Goal: Information Seeking & Learning: Learn about a topic

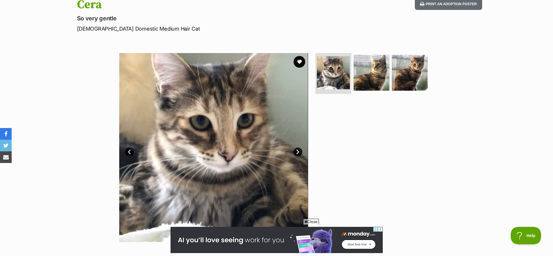
scroll to position [112, 0]
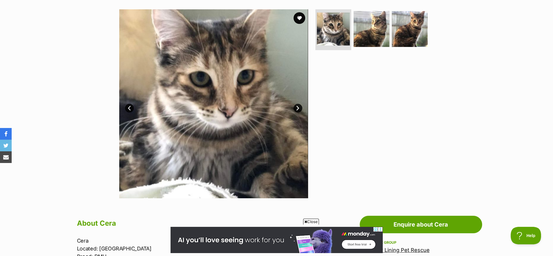
click at [300, 109] on link "Next" at bounding box center [297, 108] width 9 height 9
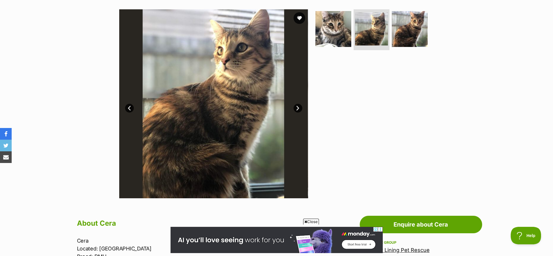
click at [300, 109] on link "Next" at bounding box center [297, 108] width 9 height 9
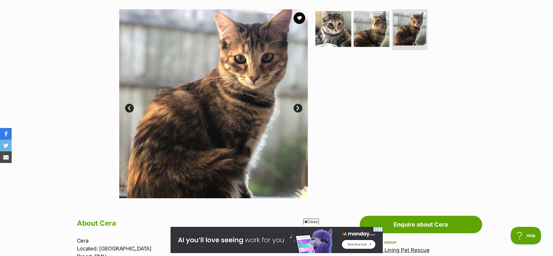
click at [300, 109] on link "Next" at bounding box center [297, 108] width 9 height 9
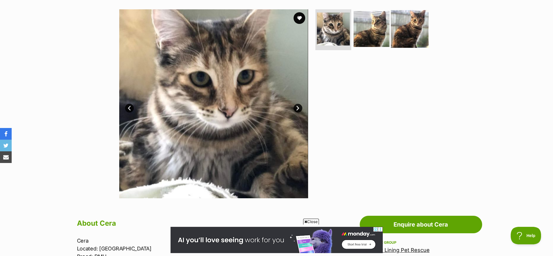
click at [393, 29] on img at bounding box center [410, 29] width 38 height 38
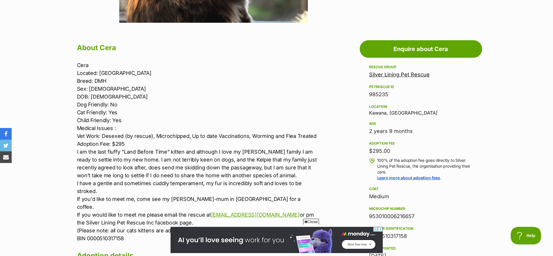
scroll to position [330, 0]
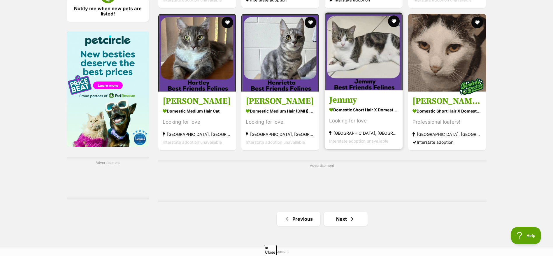
click at [369, 106] on link "Jemmy Domestic Short Hair x Domestic Medium Hair Cat Looking for love [GEOGRAPH…" at bounding box center [364, 119] width 78 height 59
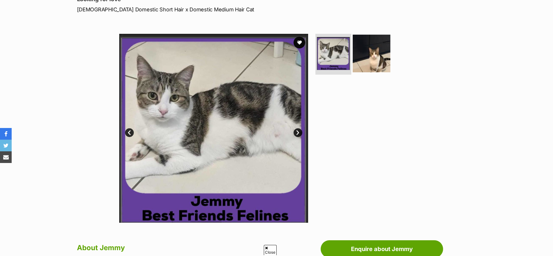
click at [369, 59] on img at bounding box center [372, 54] width 38 height 38
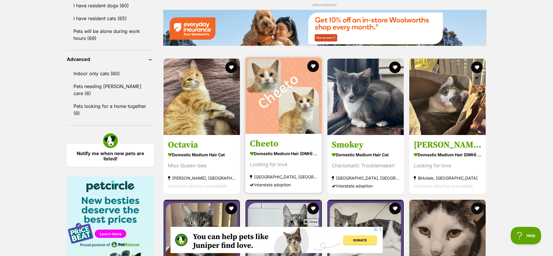
click at [279, 165] on div "Looking for love" at bounding box center [284, 165] width 68 height 8
